Goal: Navigation & Orientation: Find specific page/section

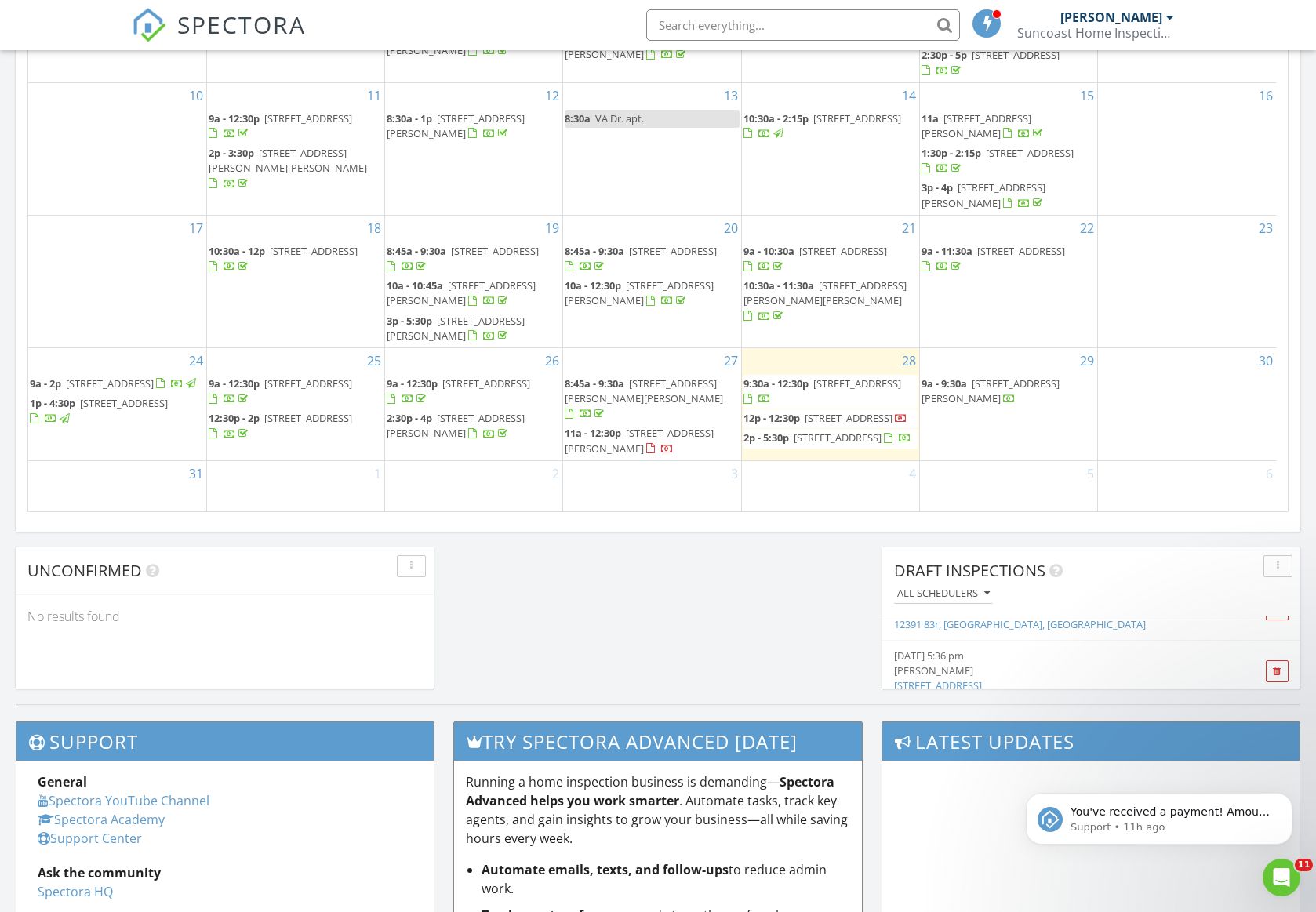
scroll to position [173, 0]
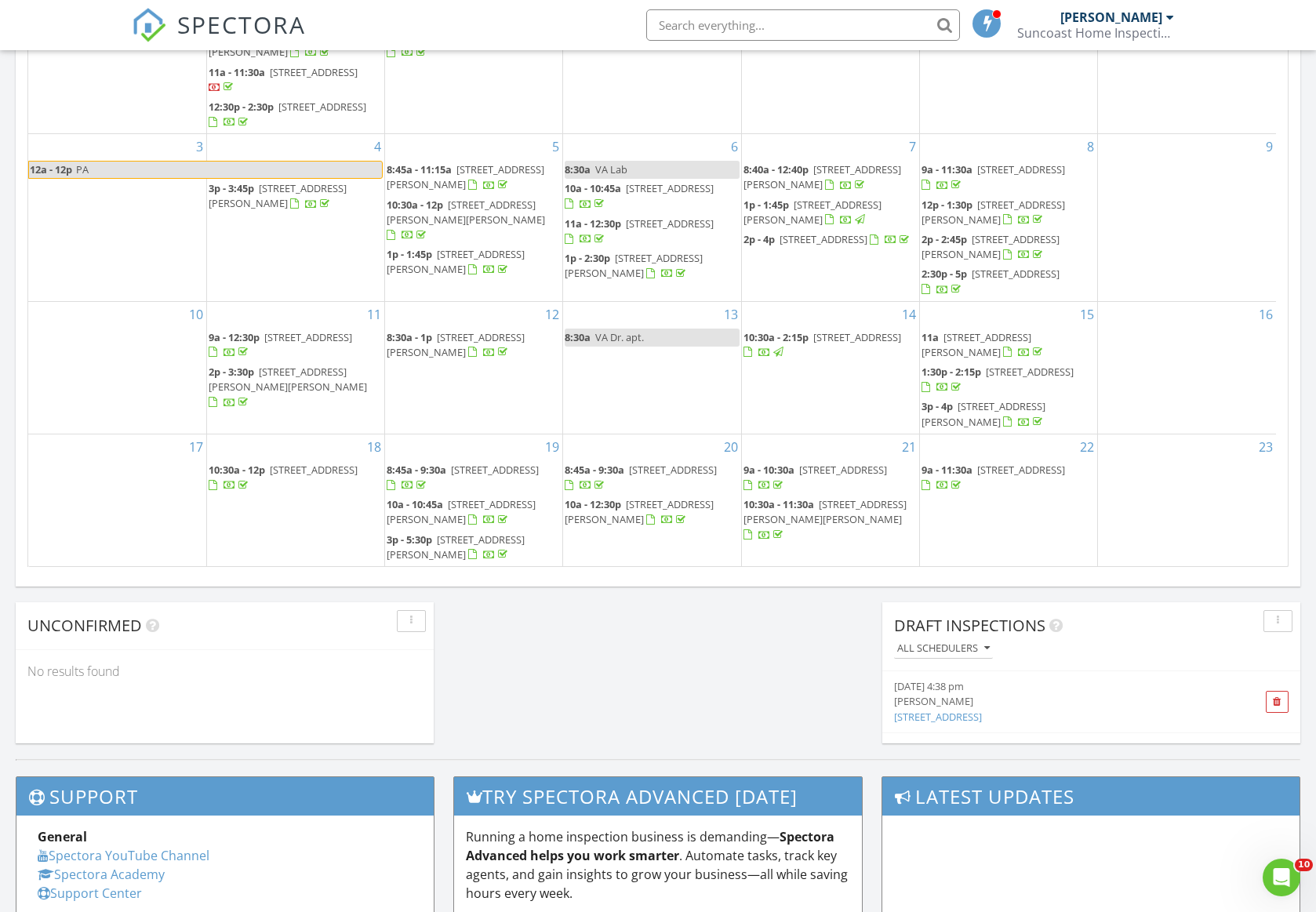
scroll to position [169, 0]
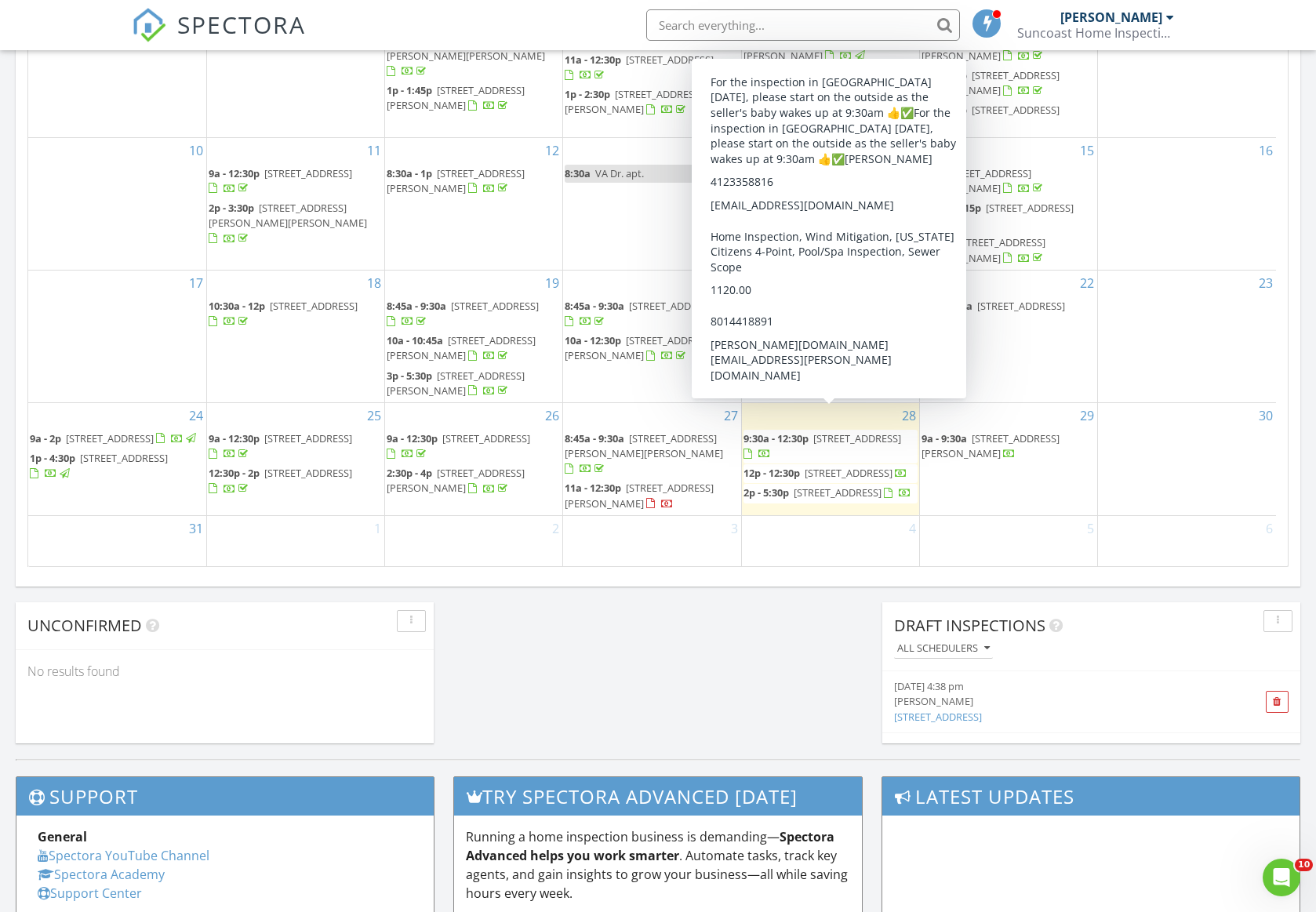
click at [824, 432] on span "12384 144th St, Largo 33774" at bounding box center [856, 439] width 88 height 14
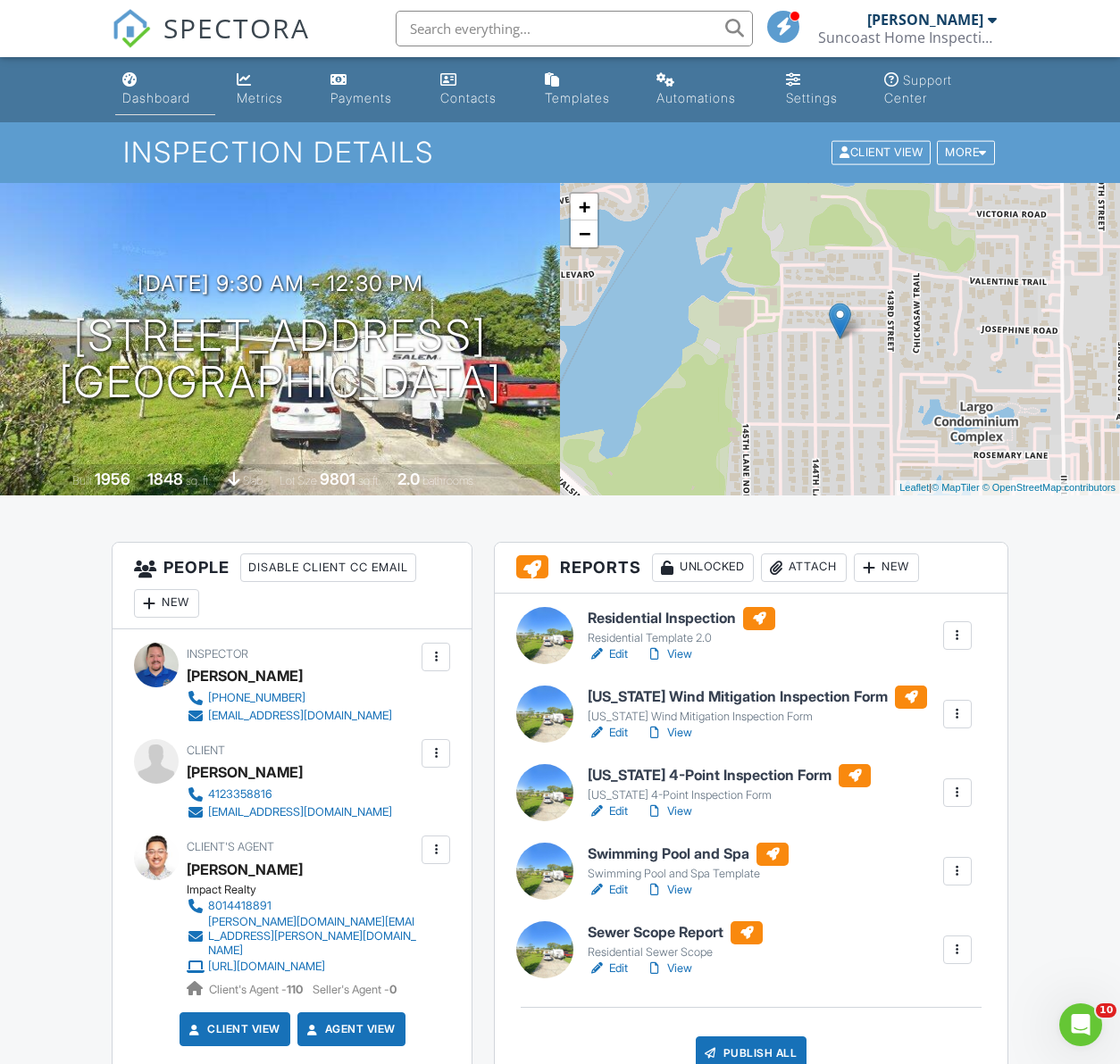
click at [174, 87] on link "Dashboard" at bounding box center [165, 89] width 100 height 51
